Goal: Obtain resource: Download file/media

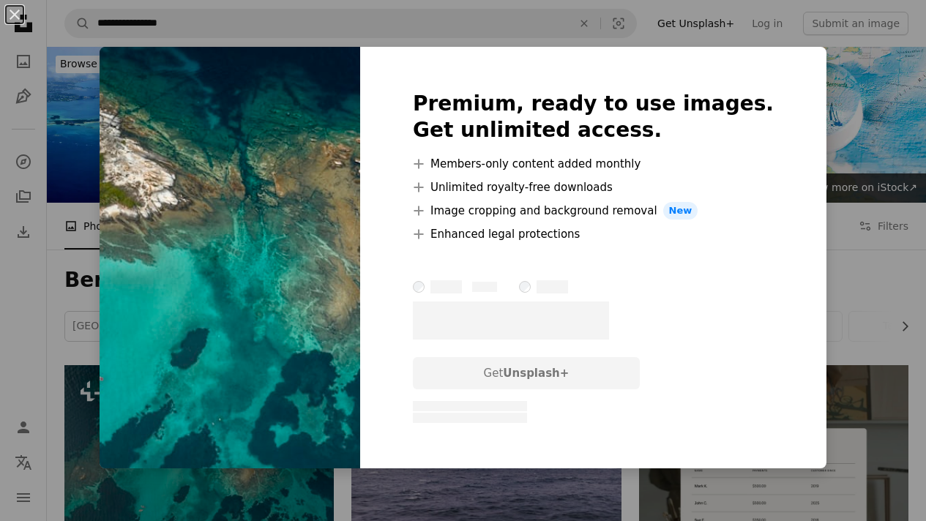
scroll to position [244, 0]
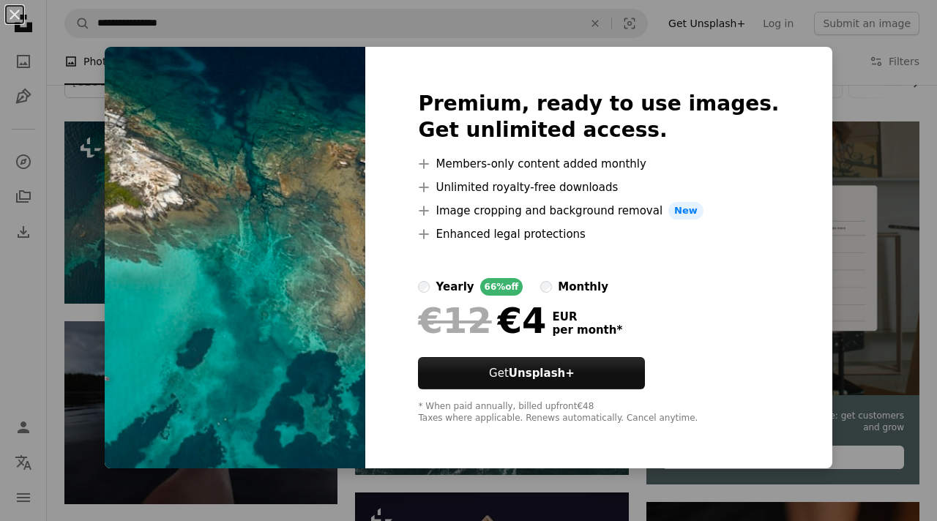
click at [838, 107] on div "An X shape Premium, ready to use images. Get unlimited access. A plus sign Memb…" at bounding box center [468, 260] width 937 height 521
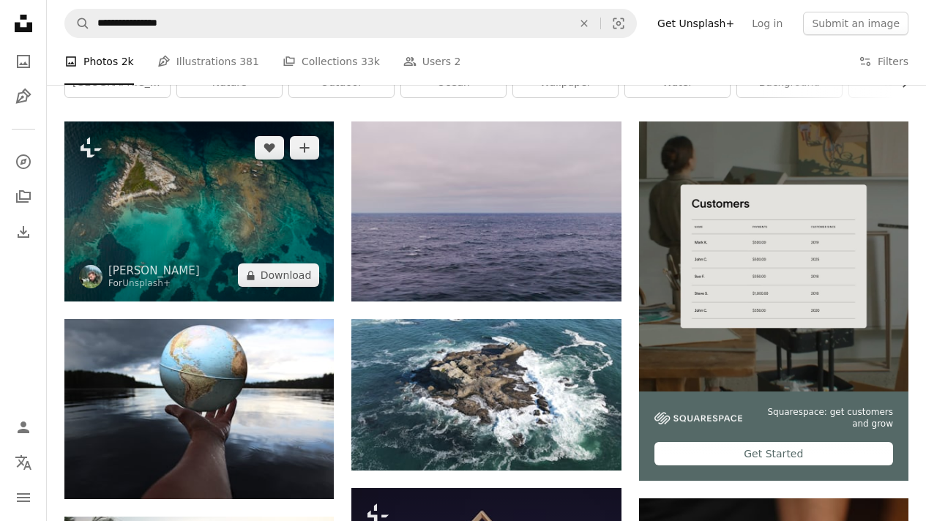
click at [172, 242] on img at bounding box center [198, 212] width 269 height 180
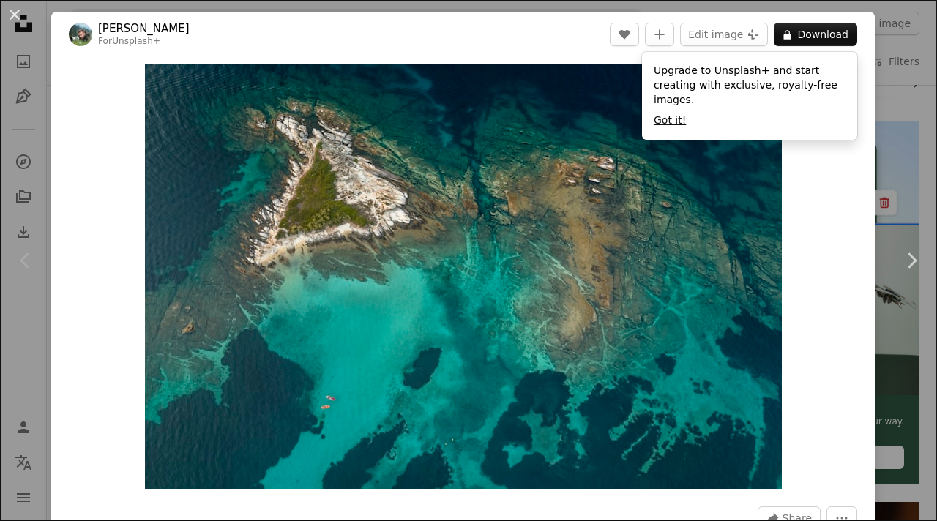
click at [663, 123] on button "Got it!" at bounding box center [670, 120] width 32 height 15
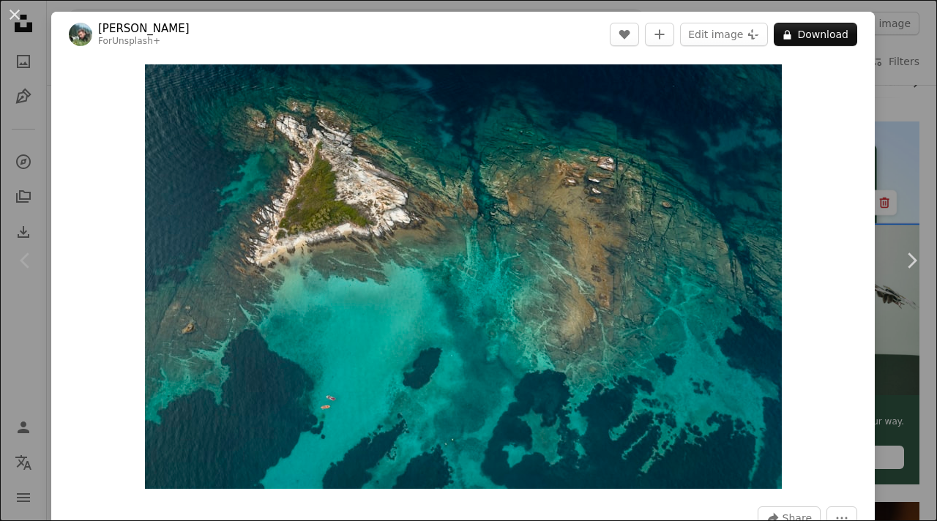
click at [885, 113] on div "An X shape Chevron left Chevron right [PERSON_NAME] For Unsplash+ A heart A plu…" at bounding box center [468, 260] width 937 height 521
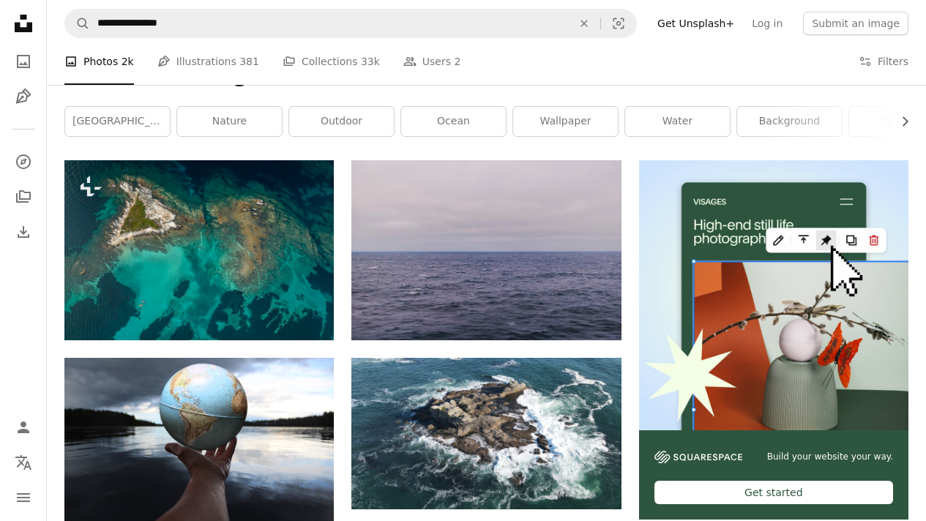
scroll to position [228, 0]
